Goal: Task Accomplishment & Management: Manage account settings

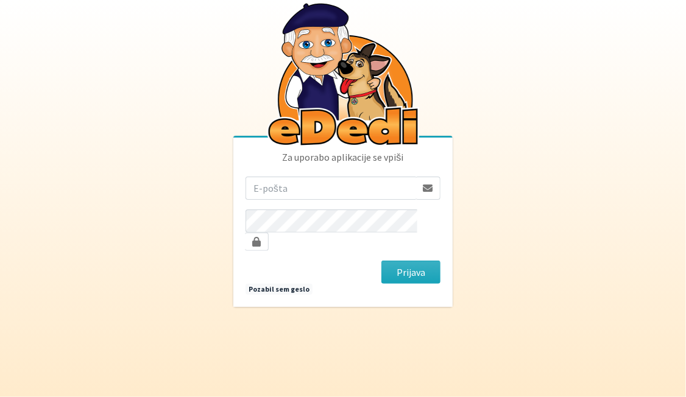
click at [266, 194] on input "email" at bounding box center [331, 188] width 171 height 23
type input "monika.hadalin@gmail.com"
click at [381, 261] on button "Prijava" at bounding box center [410, 272] width 59 height 23
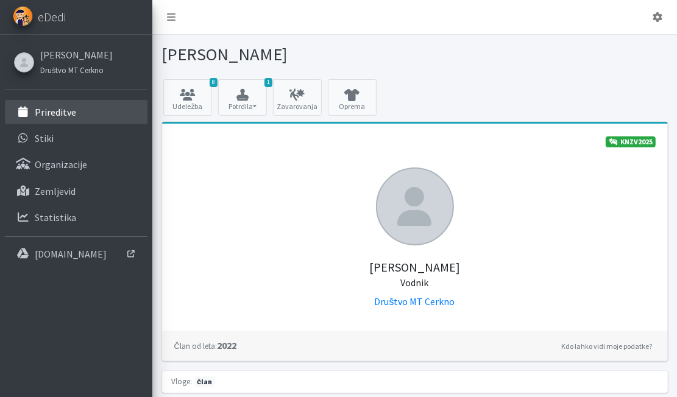
click at [46, 107] on p "Prireditve" at bounding box center [55, 112] width 41 height 12
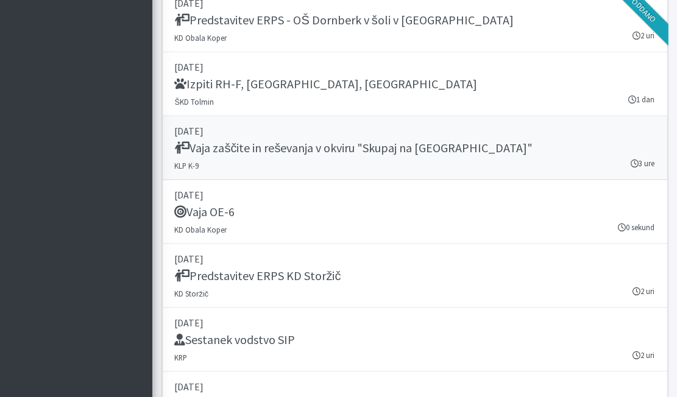
scroll to position [1097, 0]
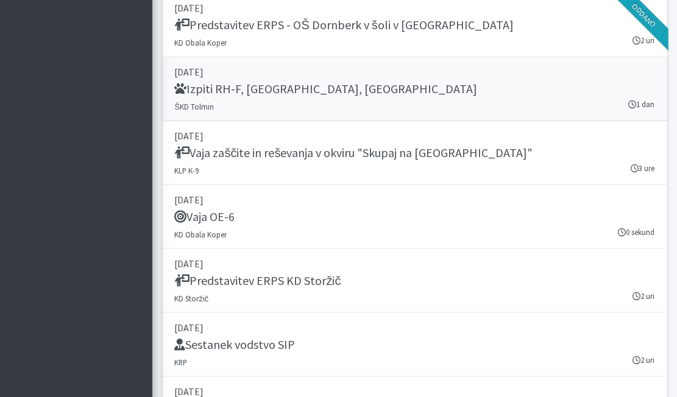
click at [224, 94] on h5 "Izpiti RH-F, [GEOGRAPHIC_DATA], [GEOGRAPHIC_DATA]" at bounding box center [326, 89] width 303 height 15
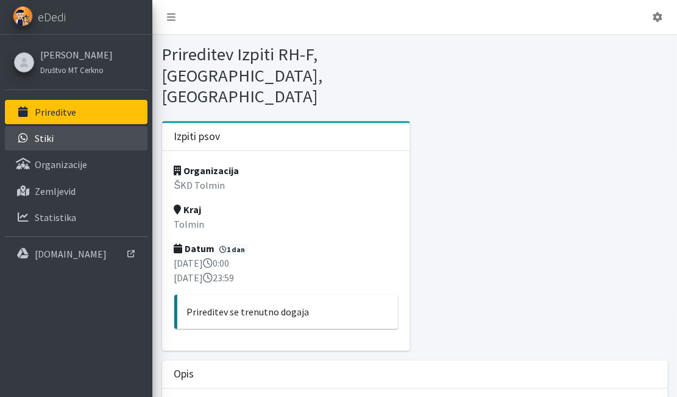
click at [80, 141] on link "Stiki" at bounding box center [76, 138] width 143 height 24
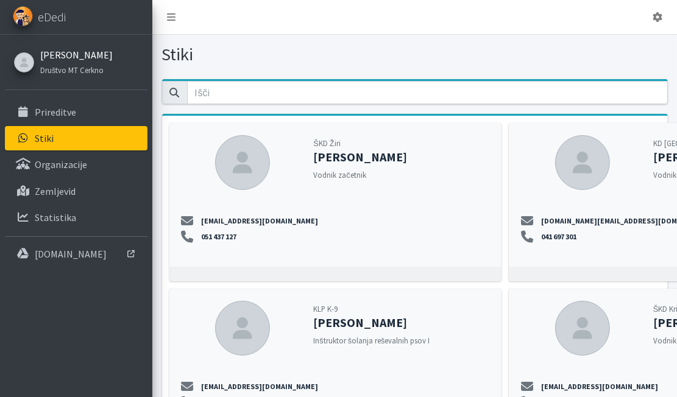
click at [77, 48] on link "[PERSON_NAME]" at bounding box center [76, 55] width 73 height 15
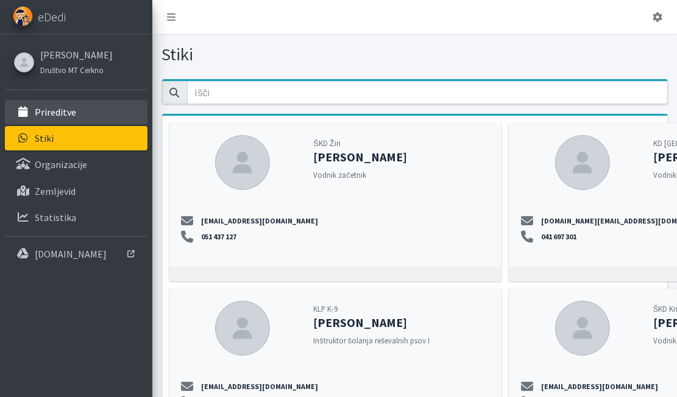
click at [57, 112] on p "Prireditve" at bounding box center [55, 112] width 41 height 12
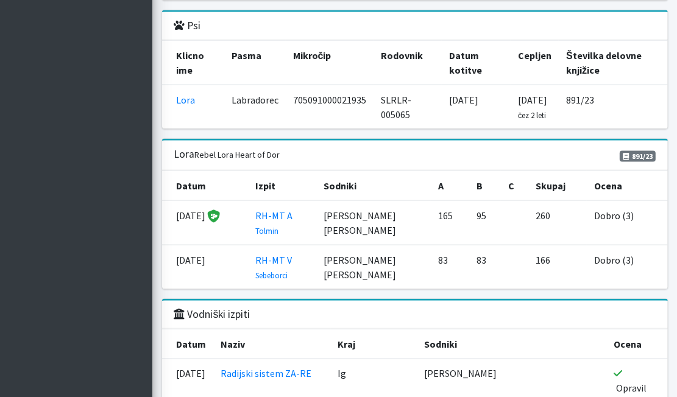
scroll to position [1158, 0]
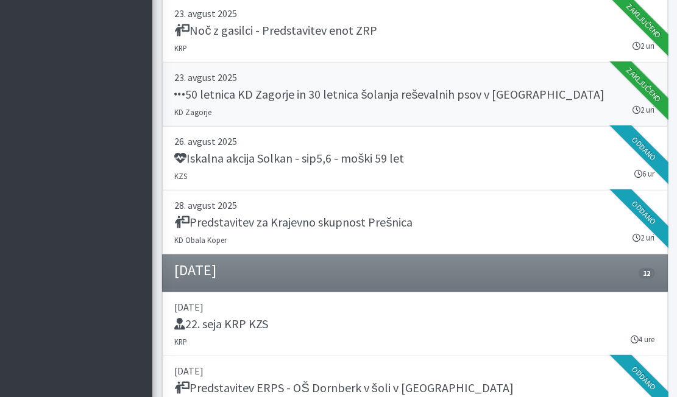
scroll to position [731, 0]
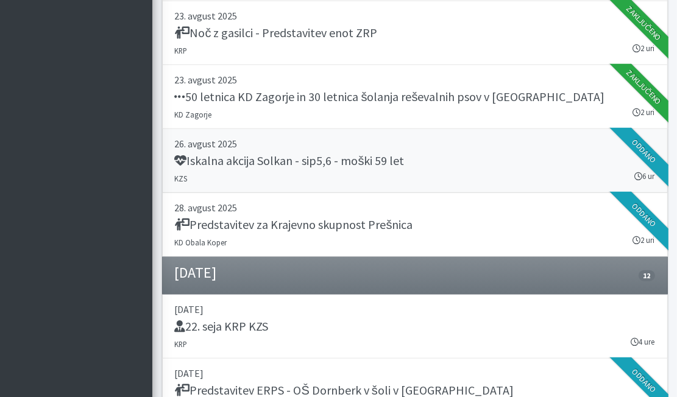
click at [304, 166] on h5 "Iskalna akcija Solkan - sip5,6 - moški 59 let" at bounding box center [290, 161] width 230 height 15
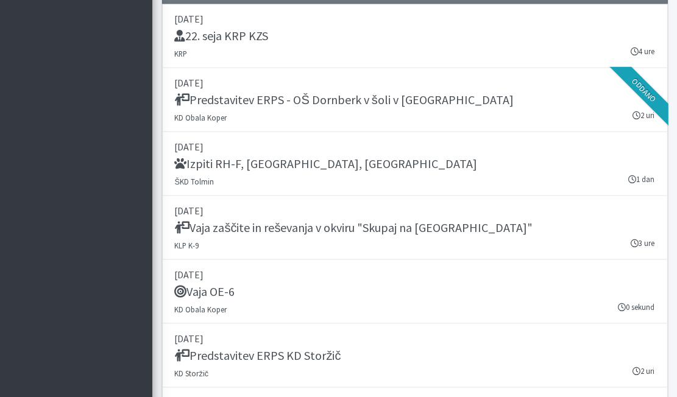
scroll to position [1036, 0]
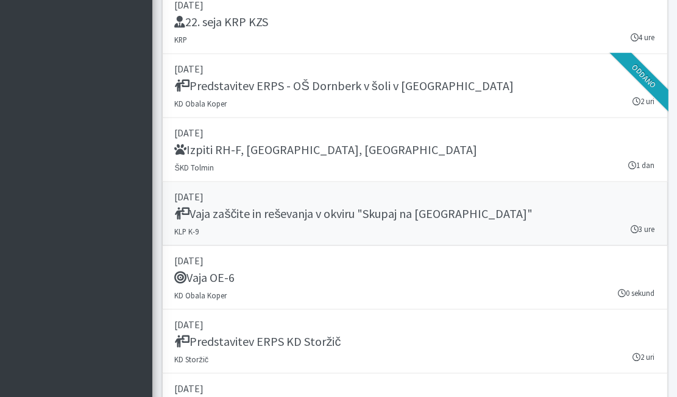
click at [266, 216] on h5 "Vaja zaščite in reševanja v okviru "Skupaj na Lisco"" at bounding box center [354, 214] width 358 height 15
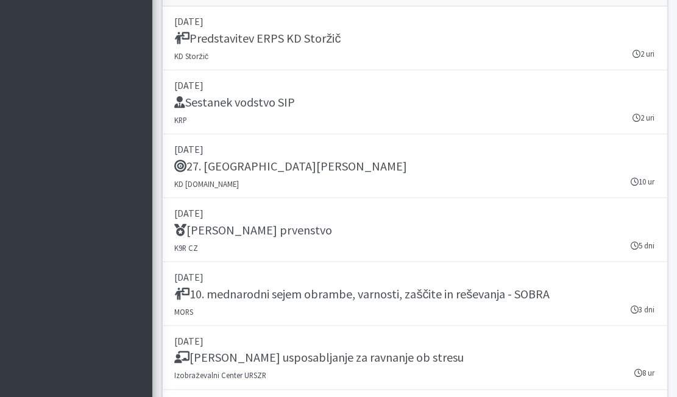
scroll to position [1341, 0]
click at [271, 99] on h5 "Sestanek vodstvo SIP" at bounding box center [235, 101] width 121 height 15
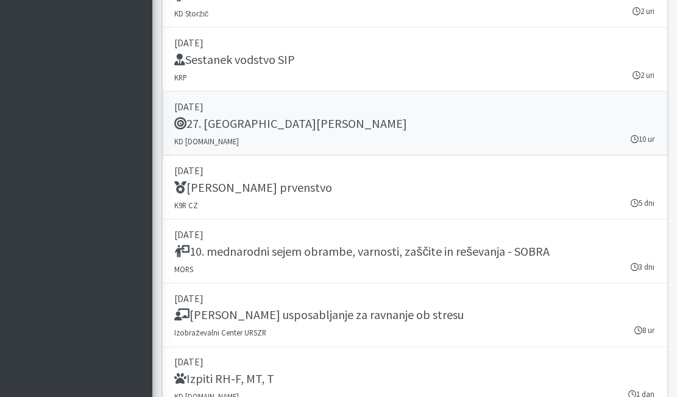
scroll to position [1402, 0]
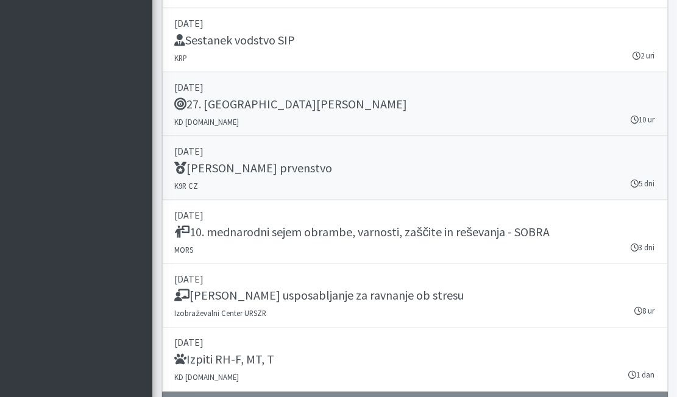
click at [259, 169] on h5 "IRO Svetovno prvenstvo" at bounding box center [254, 168] width 158 height 15
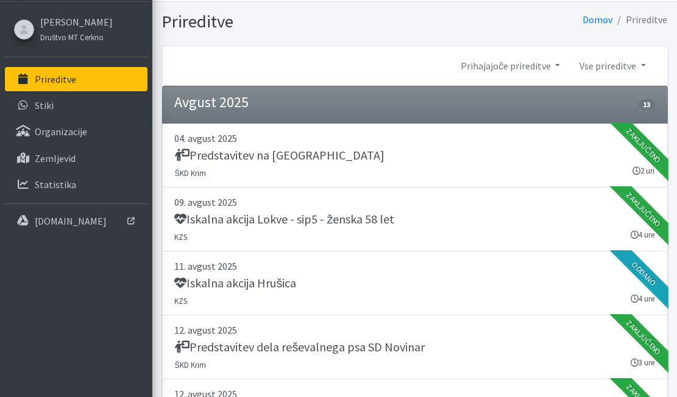
scroll to position [0, 0]
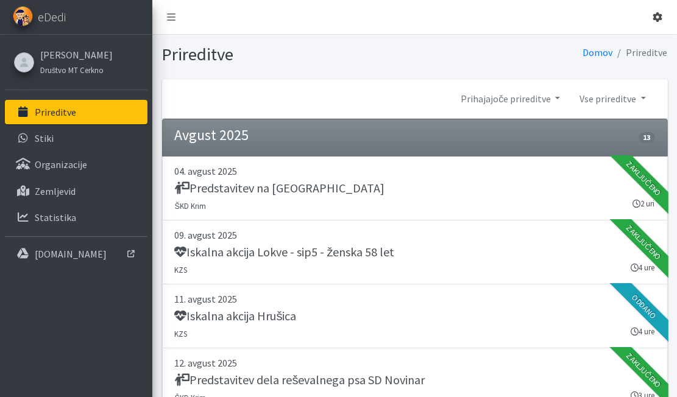
click at [665, 21] on link at bounding box center [657, 17] width 29 height 24
click at [605, 43] on link "Odjavi se" at bounding box center [623, 46] width 96 height 20
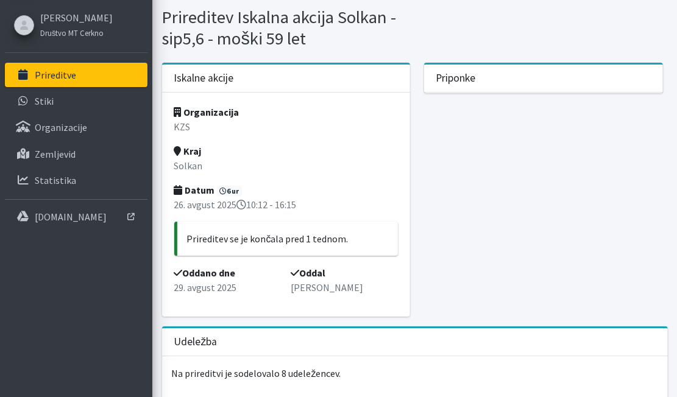
scroll to position [122, 0]
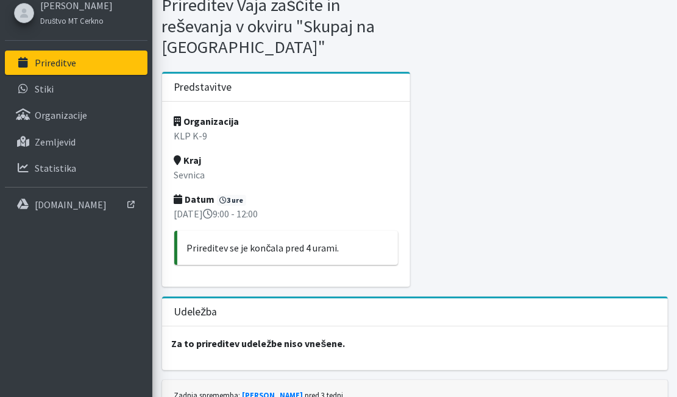
scroll to position [105, 0]
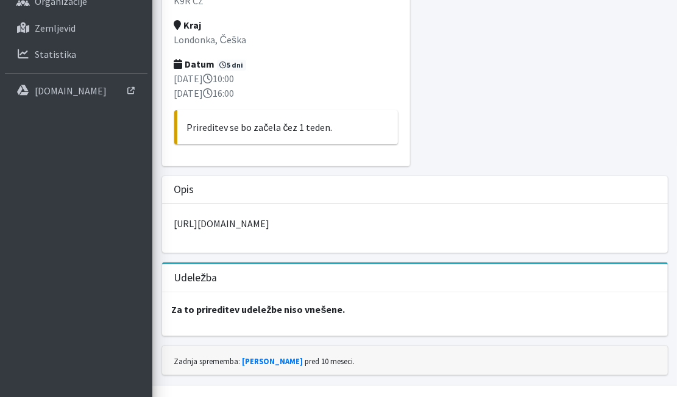
scroll to position [185, 0]
